Goal: Find specific page/section: Find specific page/section

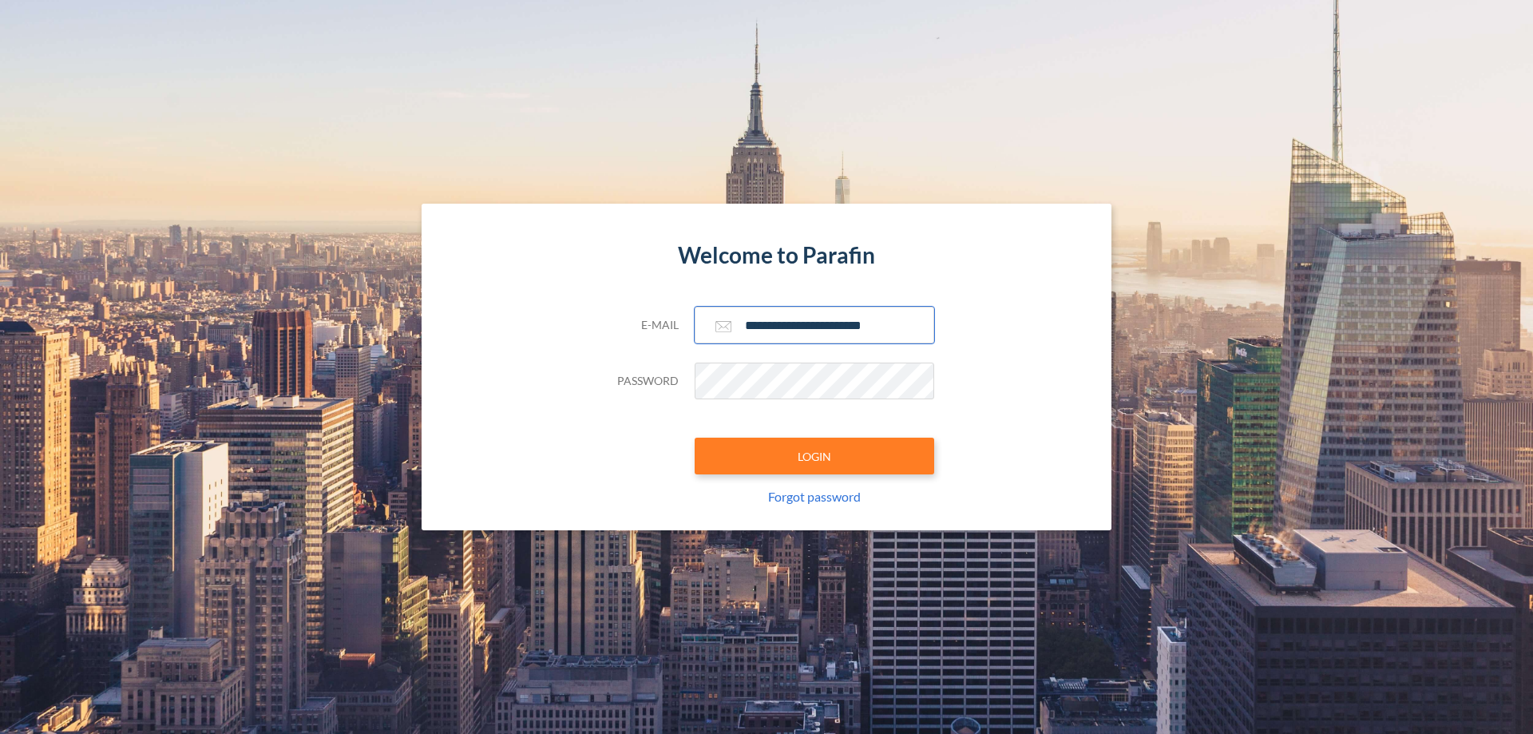
type input "**********"
click at [815, 456] on button "LOGIN" at bounding box center [815, 456] width 240 height 37
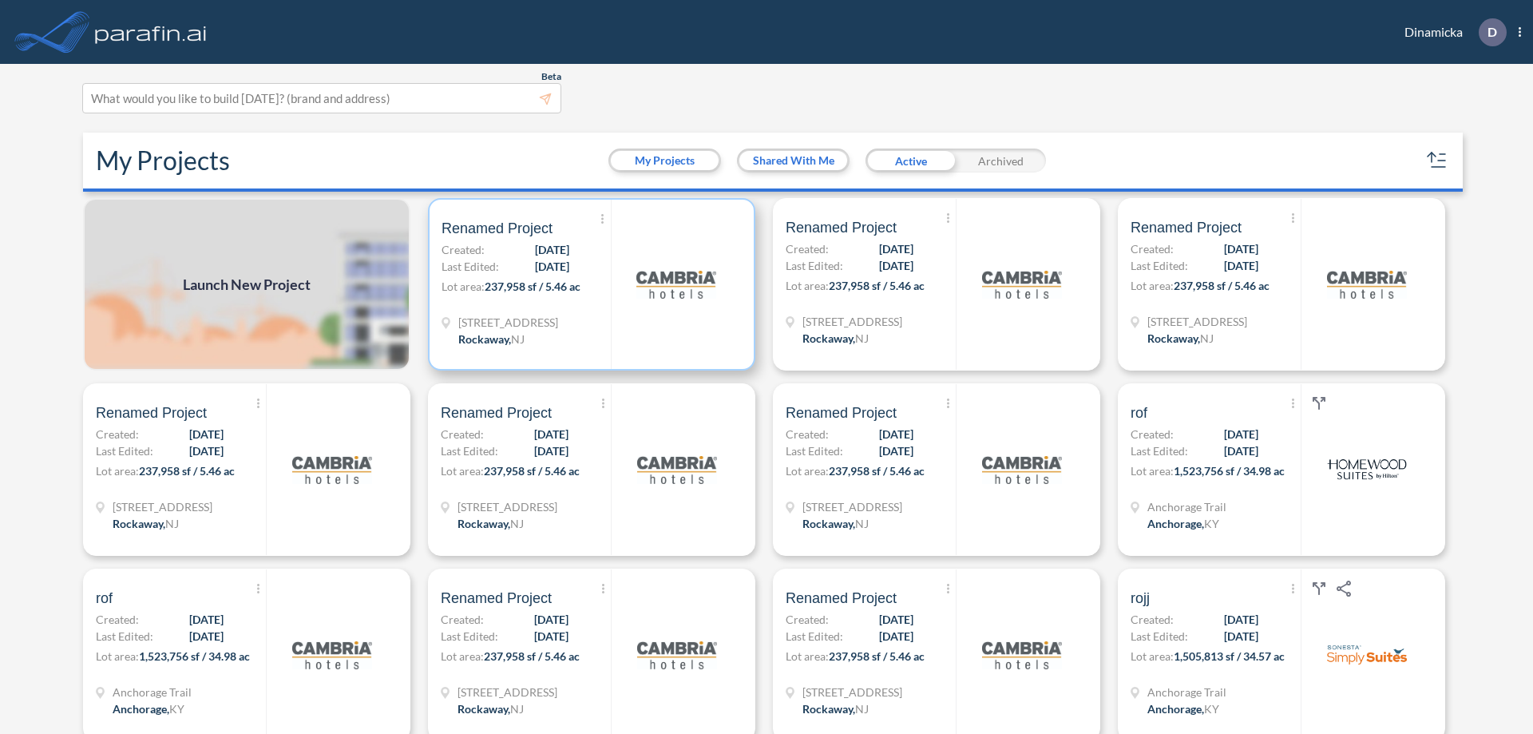
scroll to position [4, 0]
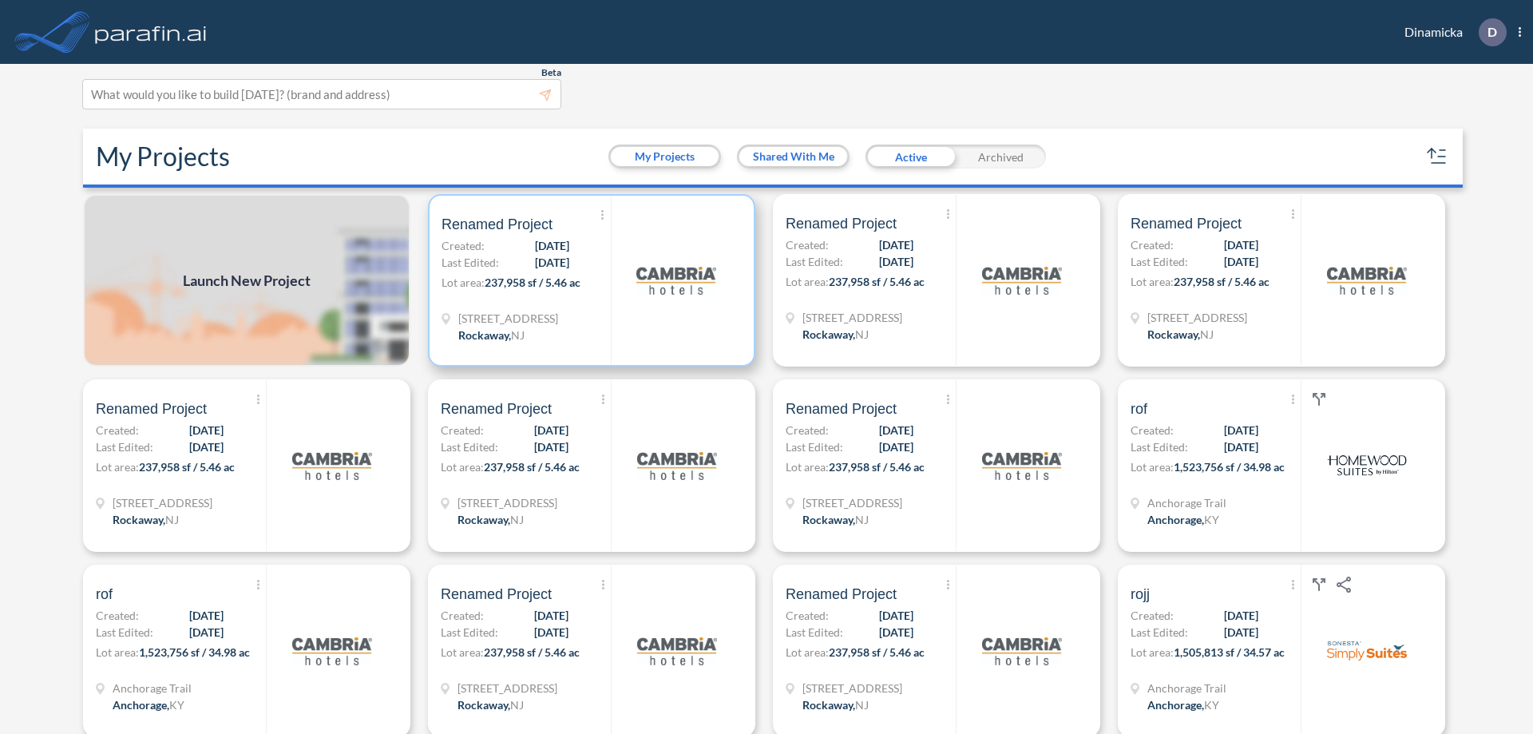
click at [589, 280] on p "Lot area: 237,958 sf / 5.46 ac" at bounding box center [526, 285] width 169 height 23
